Goal: Task Accomplishment & Management: Complete application form

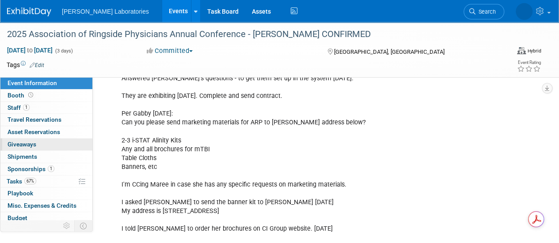
click at [61, 148] on link "0 Giveaways 0" at bounding box center [46, 145] width 92 height 12
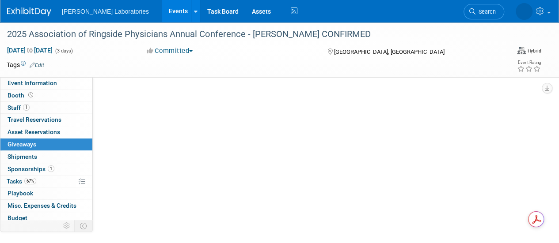
click at [61, 148] on link "0 Giveaways 0" at bounding box center [46, 145] width 92 height 12
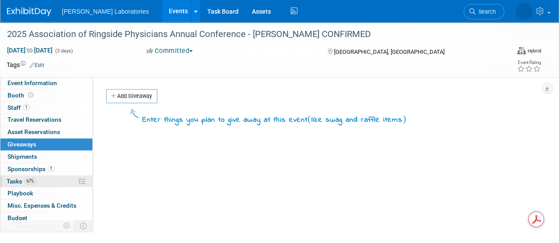
click at [11, 178] on span "Tasks 67%" at bounding box center [22, 181] width 30 height 7
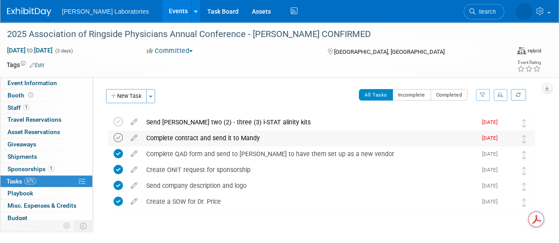
click at [120, 138] on icon at bounding box center [118, 137] width 9 height 9
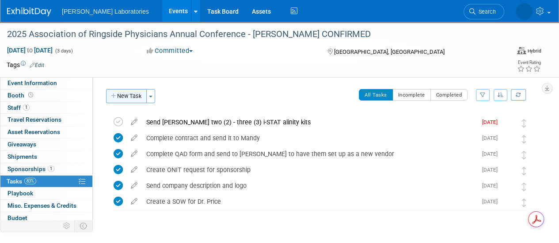
click at [132, 99] on button "New Task" at bounding box center [126, 96] width 41 height 14
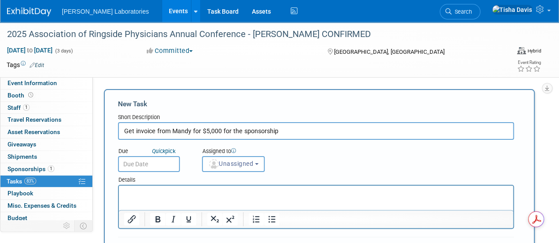
type input "Get invoice from Mandy for $5,000 for the sponsorship"
click at [152, 164] on input "text" at bounding box center [149, 164] width 62 height 16
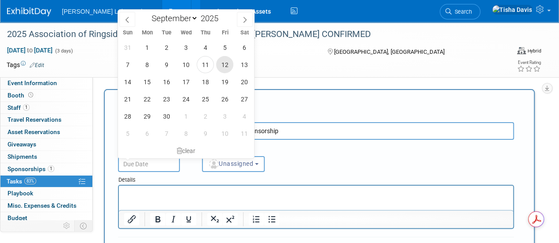
click at [222, 65] on span "12" at bounding box center [224, 64] width 17 height 17
type input "[DATE]"
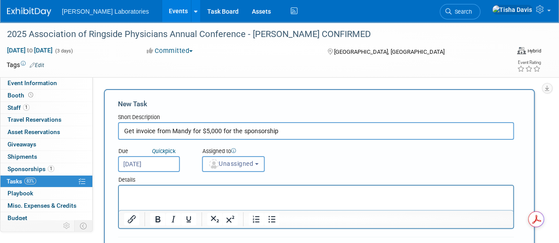
click at [258, 163] on b "button" at bounding box center [257, 164] width 4 height 2
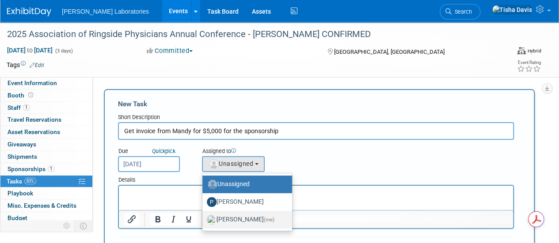
click at [240, 220] on label "[PERSON_NAME] (me)" at bounding box center [245, 220] width 76 height 14
click at [204, 220] on input "[PERSON_NAME] (me)" at bounding box center [201, 219] width 6 height 6
select select "2770856e-d6b1-4121-bfe1-202d7e478624"
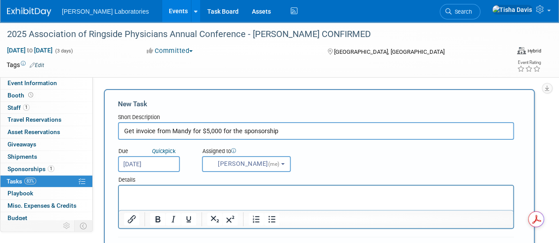
click at [475, 131] on input "Get invoice from Mandy for $5,000 for the sponsorship" at bounding box center [316, 131] width 396 height 18
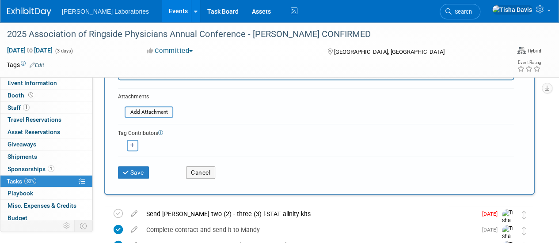
scroll to position [163, 0]
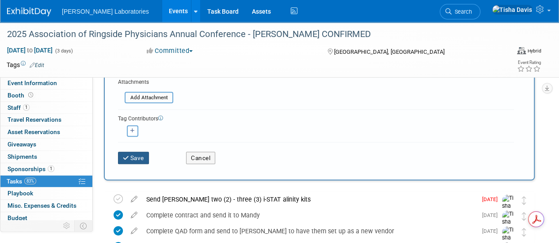
click at [130, 154] on button "Save" at bounding box center [133, 158] width 31 height 12
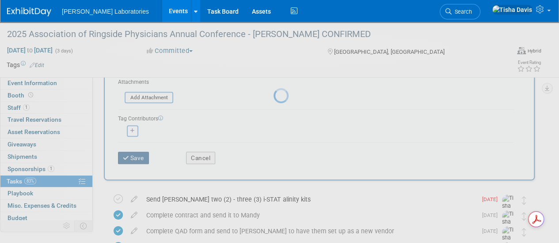
scroll to position [34, 0]
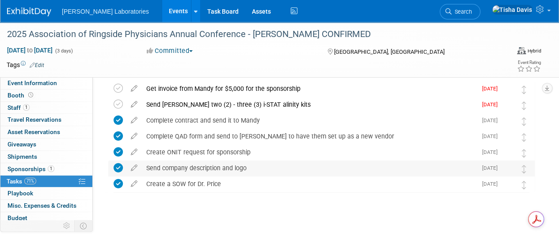
click at [251, 167] on div "Send company description and logo" at bounding box center [309, 168] width 335 height 15
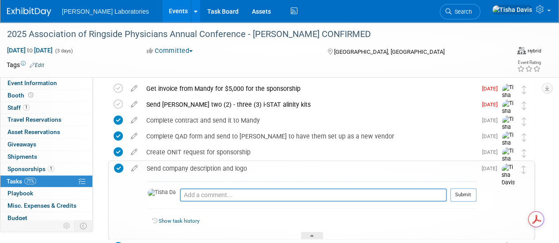
click at [162, 12] on link "Events" at bounding box center [178, 11] width 32 height 22
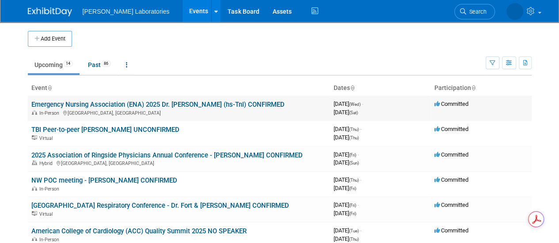
click at [103, 105] on link "Emergency Nursing Association (ENA) 2025 Dr. [PERSON_NAME] (hs-TnI) CONFIRMED" at bounding box center [157, 105] width 253 height 8
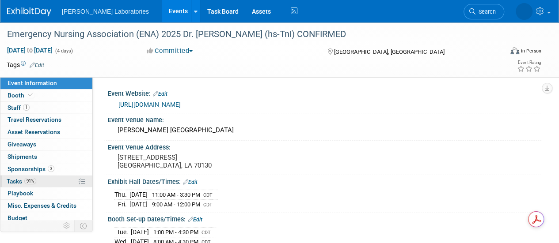
click at [17, 180] on span "Tasks 91%" at bounding box center [22, 181] width 30 height 7
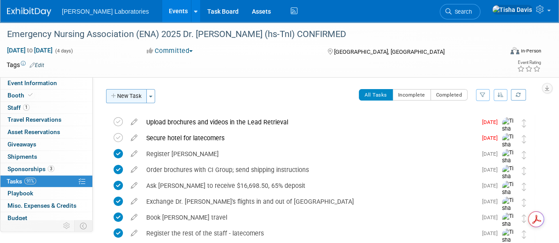
click at [127, 95] on button "New Task" at bounding box center [126, 96] width 41 height 14
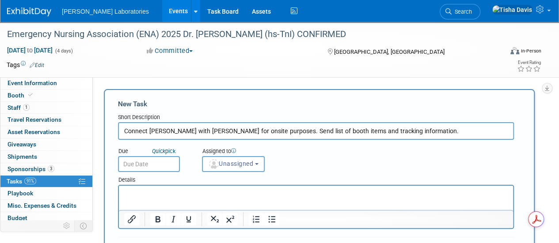
type input "Connect [PERSON_NAME] with [PERSON_NAME] for onsite purposes. Send list of boot…"
click at [236, 135] on input "Connect [PERSON_NAME] with [PERSON_NAME] for onsite purposes. Send list of boot…" at bounding box center [316, 131] width 396 height 18
click at [164, 164] on input "text" at bounding box center [149, 164] width 62 height 16
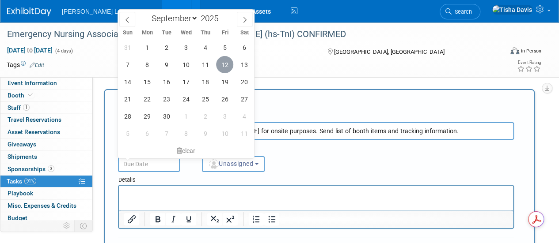
click at [224, 66] on span "12" at bounding box center [224, 64] width 17 height 17
type input "[DATE]"
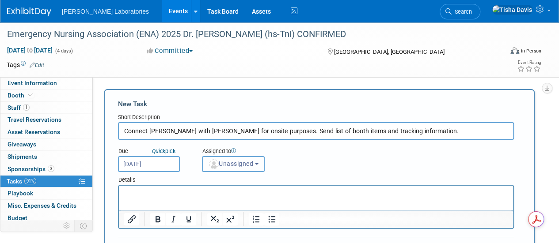
click at [258, 165] on b "button" at bounding box center [257, 164] width 4 height 2
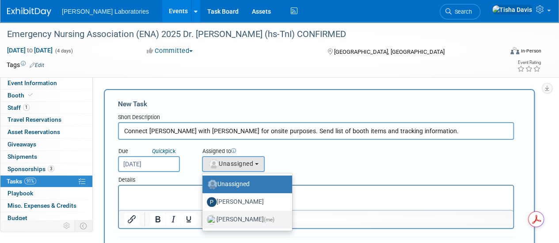
click at [243, 217] on label "[PERSON_NAME] (me)" at bounding box center [245, 220] width 76 height 14
click at [204, 217] on input "[PERSON_NAME] (me)" at bounding box center [201, 219] width 6 height 6
select select "2770856e-d6b1-4121-bfe1-202d7e478624"
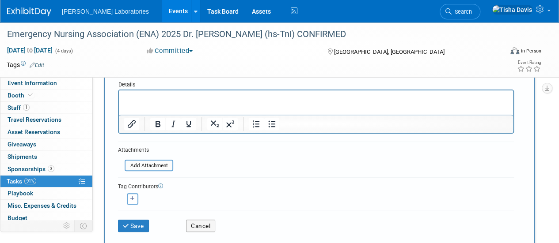
scroll to position [106, 0]
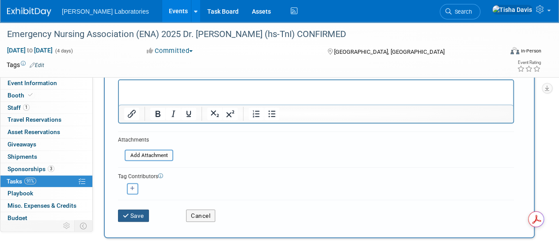
click at [125, 210] on button "Save" at bounding box center [133, 216] width 31 height 12
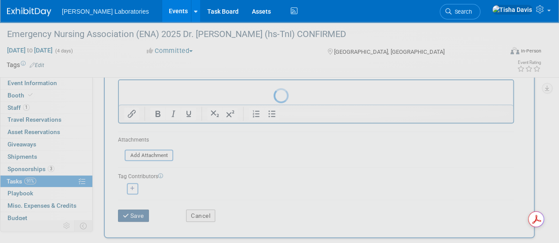
scroll to position [34, 0]
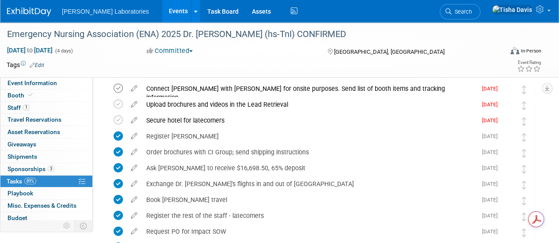
click at [120, 88] on icon at bounding box center [118, 88] width 9 height 9
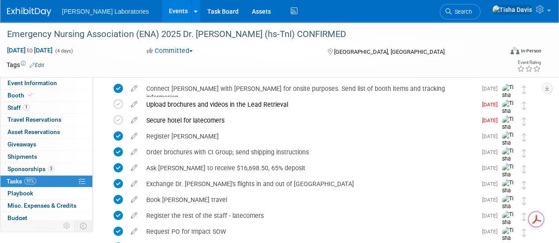
scroll to position [0, 0]
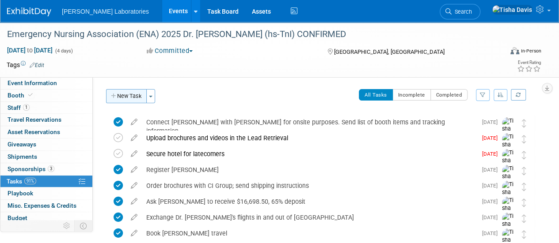
click at [122, 92] on button "New Task" at bounding box center [126, 96] width 41 height 14
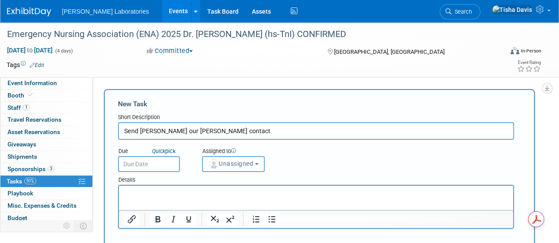
type input "Send [PERSON_NAME] our [PERSON_NAME] contact"
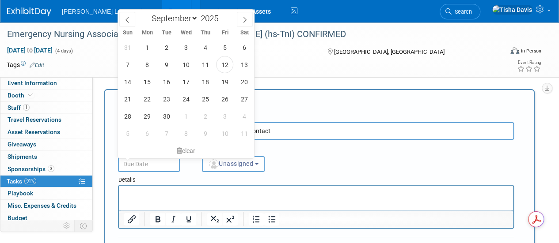
click at [145, 167] on input "text" at bounding box center [149, 164] width 62 height 16
click at [228, 65] on span "12" at bounding box center [224, 64] width 17 height 17
type input "[DATE]"
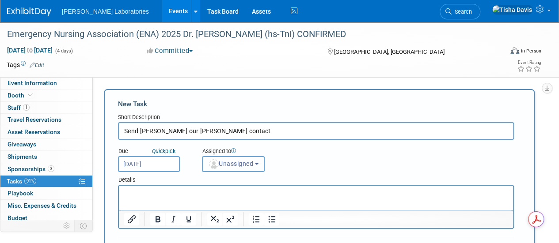
click at [253, 163] on span "Unassigned" at bounding box center [230, 163] width 45 height 7
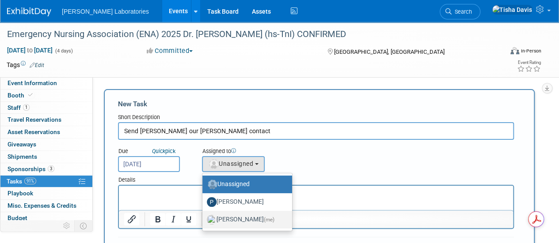
click at [240, 218] on label "[PERSON_NAME] (me)" at bounding box center [245, 220] width 76 height 14
click at [204, 218] on input "[PERSON_NAME] (me)" at bounding box center [201, 219] width 6 height 6
select select "2770856e-d6b1-4121-bfe1-202d7e478624"
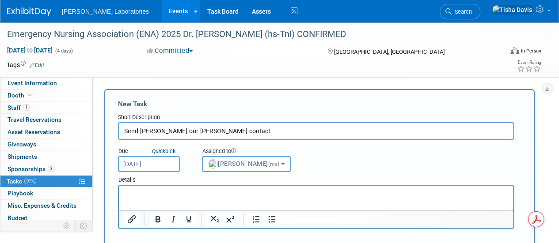
click at [558, 46] on div "Emergency Nursing Association (ENA) 2025 Dr. [PERSON_NAME] (hs-TnI) CONFIRMED […" at bounding box center [279, 49] width 559 height 55
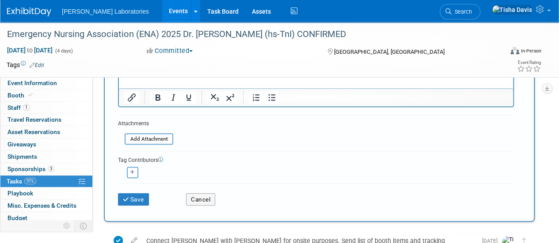
scroll to position [125, 0]
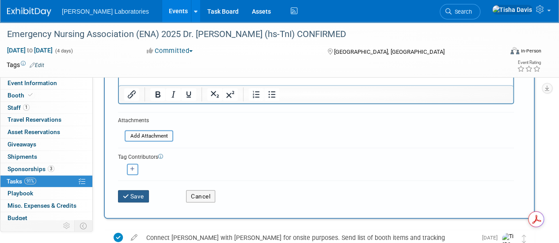
click at [129, 194] on icon "submit" at bounding box center [127, 197] width 8 height 6
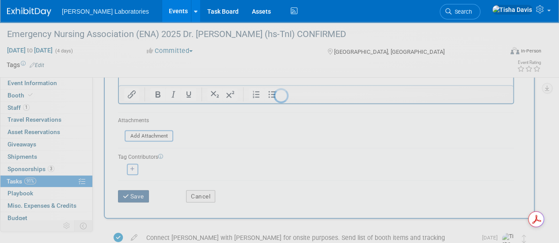
scroll to position [34, 0]
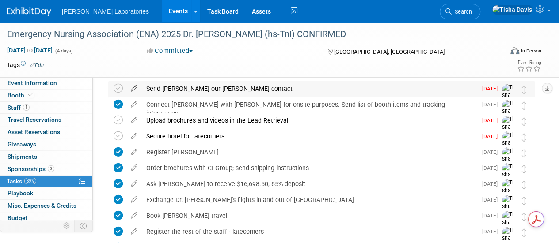
click at [135, 87] on icon at bounding box center [133, 86] width 15 height 11
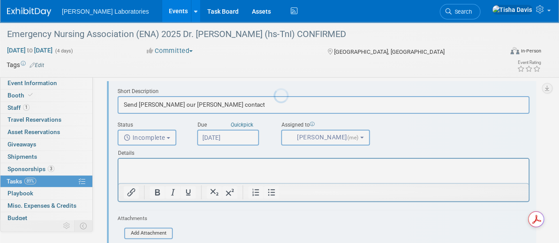
scroll to position [0, 0]
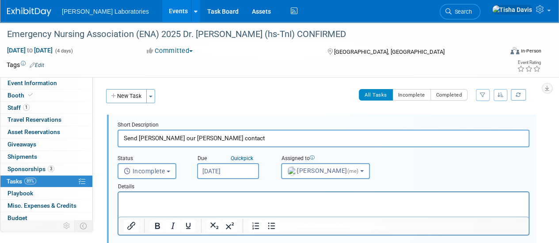
click at [217, 135] on input "Send [PERSON_NAME] our [PERSON_NAME] contact" at bounding box center [324, 138] width 412 height 17
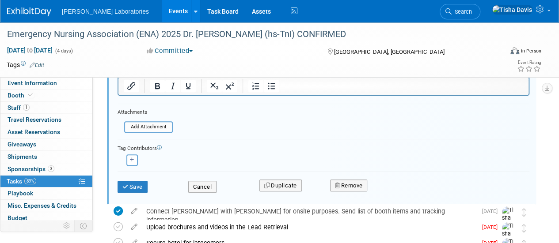
scroll to position [146, 0]
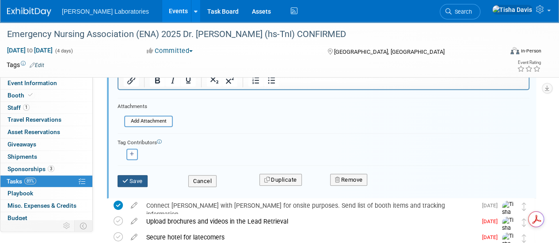
type input "Send [PERSON_NAME] our [PERSON_NAME] contact, [PERSON_NAME]"
click at [142, 177] on button "Save" at bounding box center [133, 181] width 30 height 12
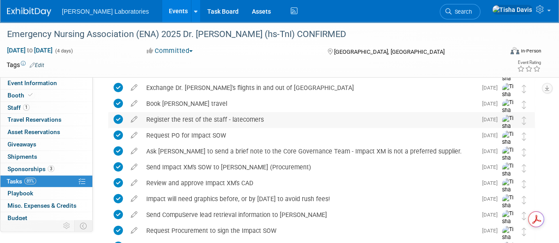
click at [387, 123] on div "Register the rest of the staff - latecomers" at bounding box center [309, 119] width 335 height 15
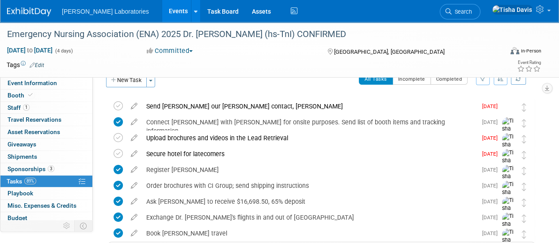
scroll to position [18, 0]
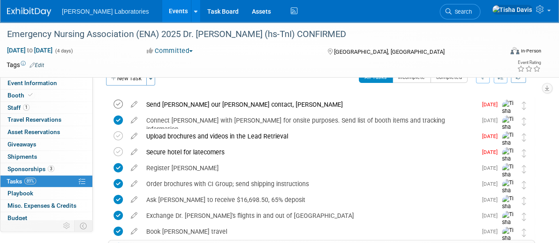
click at [119, 103] on icon at bounding box center [118, 104] width 9 height 9
